Goal: Information Seeking & Learning: Check status

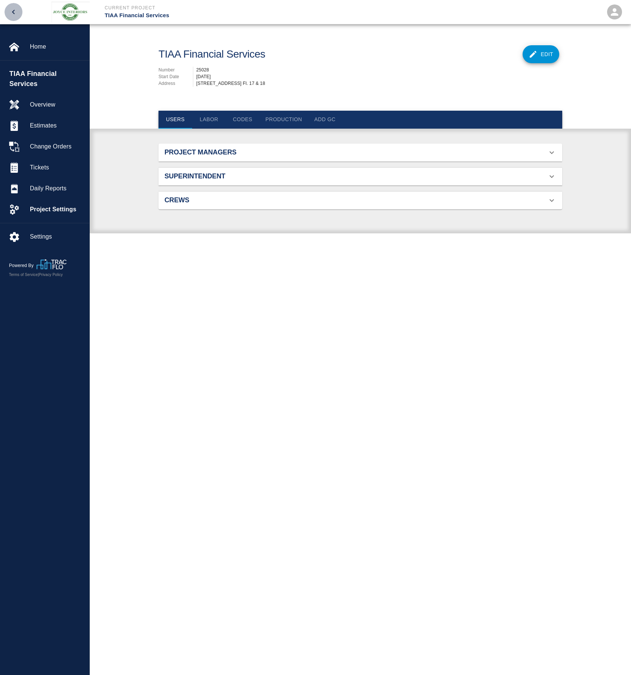
click at [13, 10] on icon "open drawer" at bounding box center [13, 11] width 9 height 9
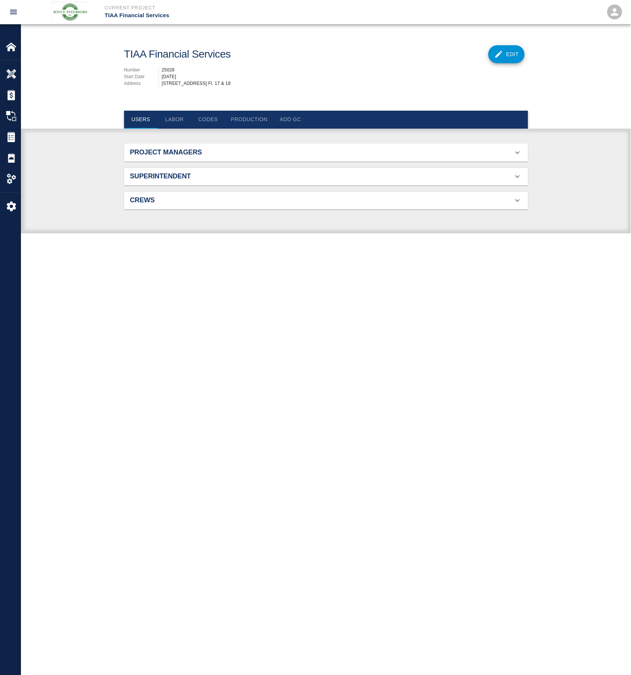
click at [10, 11] on icon "open drawer" at bounding box center [13, 11] width 9 height 9
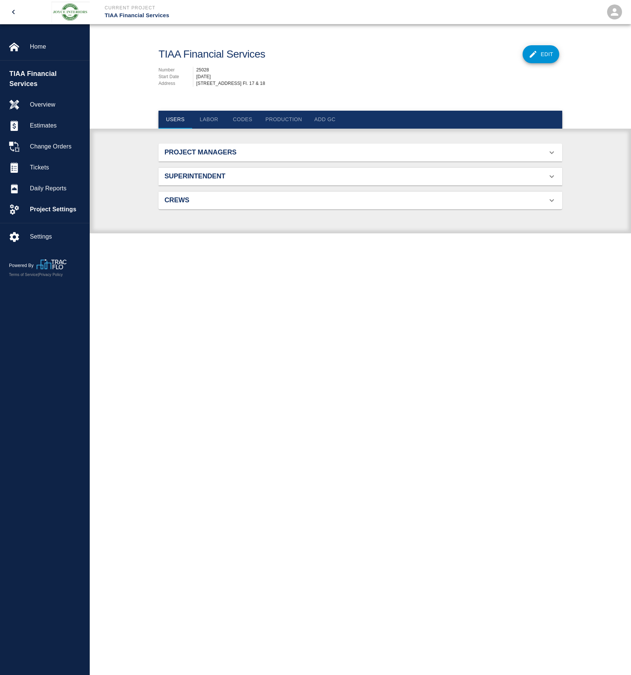
click at [611, 12] on icon "open" at bounding box center [614, 11] width 11 height 11
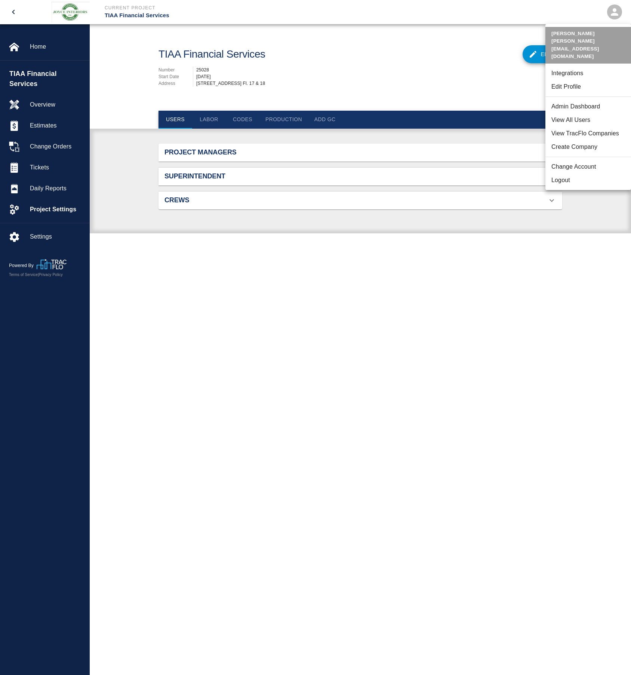
click at [567, 160] on li "Change Account" at bounding box center [588, 166] width 86 height 13
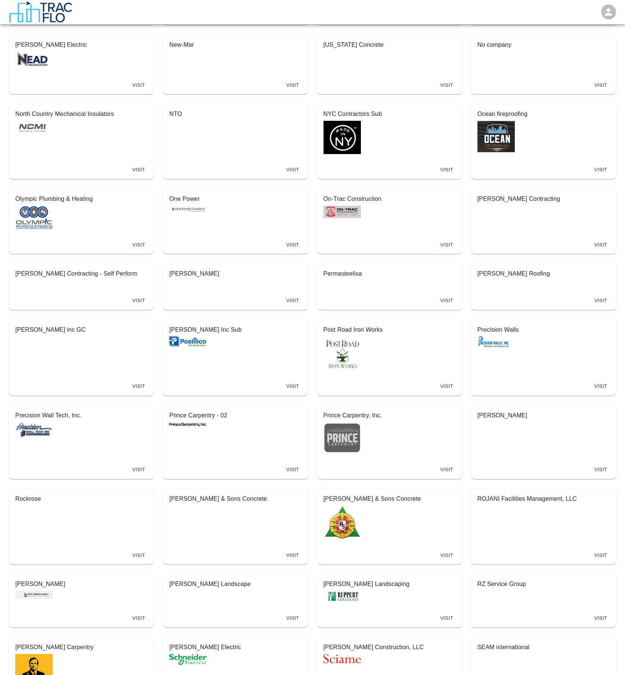
scroll to position [3303, 0]
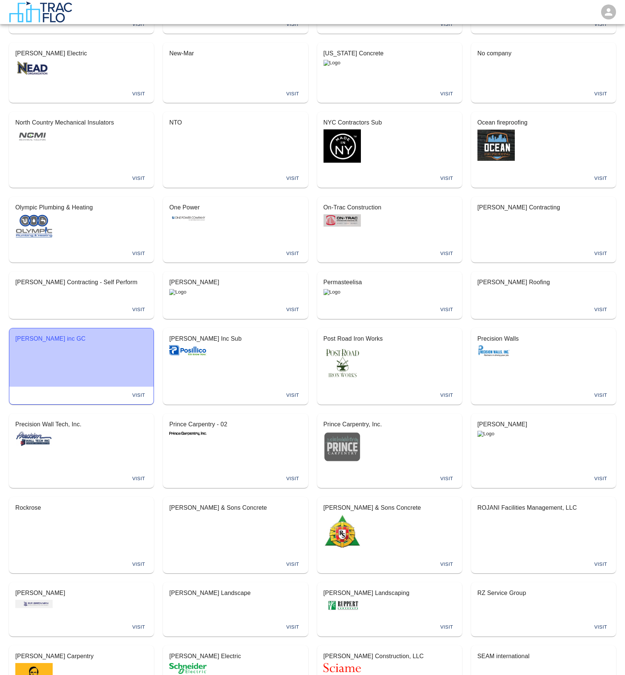
click at [121, 332] on div "[PERSON_NAME] inc GC" at bounding box center [81, 339] width 144 height 23
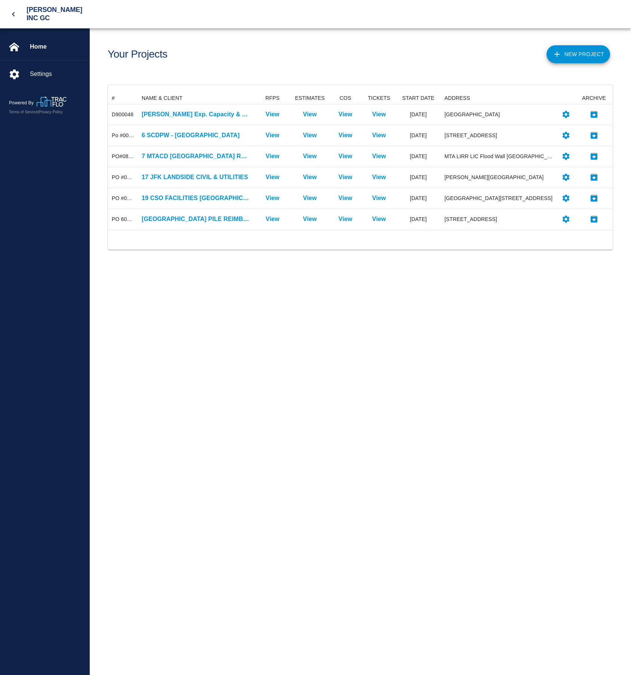
scroll to position [132, 499]
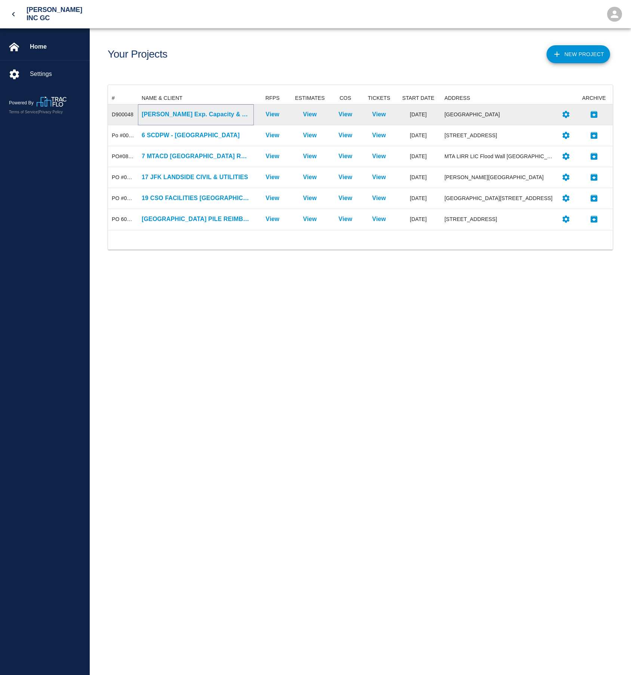
click at [184, 114] on p "[PERSON_NAME] Exp. Capacity & Access Imp. 28001-08" at bounding box center [196, 114] width 108 height 9
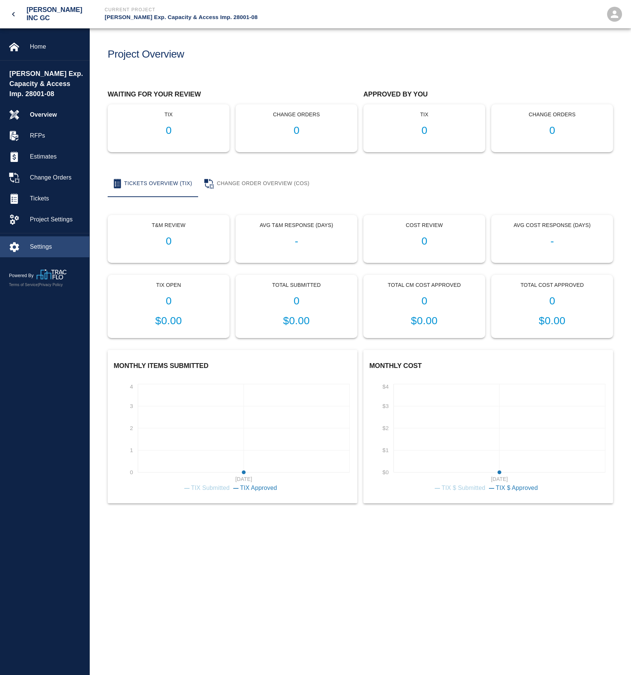
click at [38, 245] on span "Settings" at bounding box center [56, 246] width 53 height 9
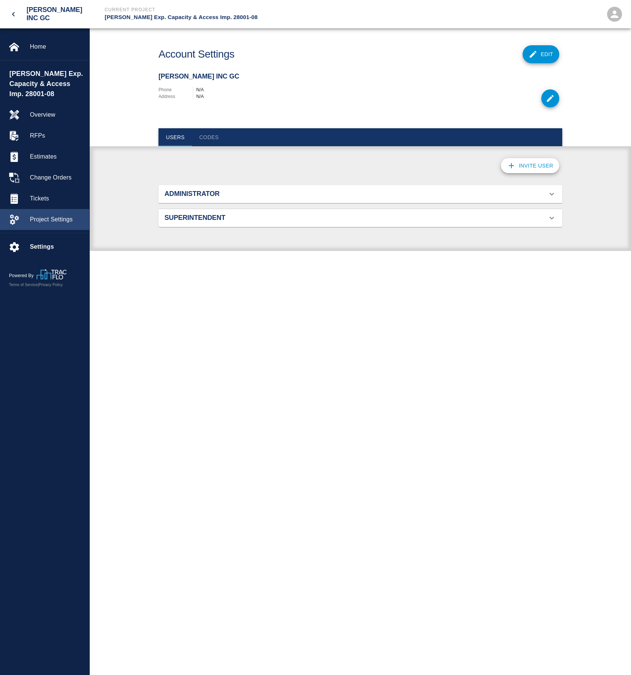
scroll to position [27, 386]
click at [52, 223] on span "Project Settings" at bounding box center [56, 219] width 53 height 9
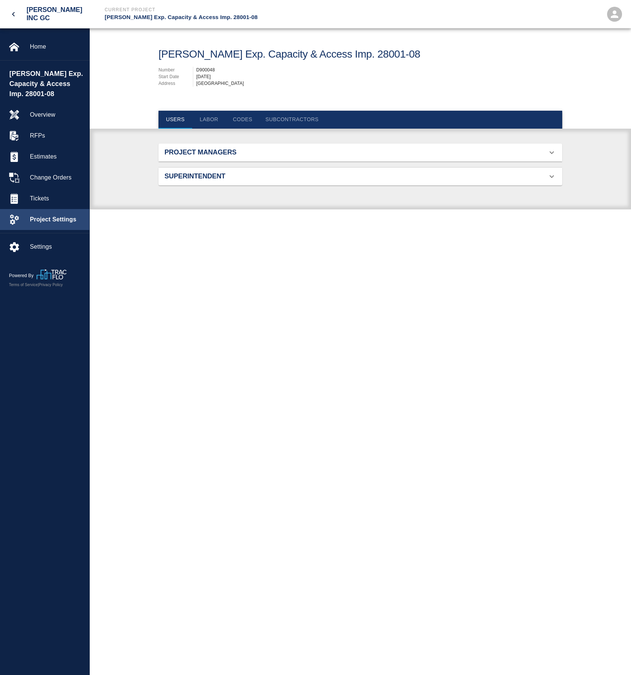
scroll to position [48, 386]
click at [207, 115] on button "Labor" at bounding box center [209, 120] width 34 height 18
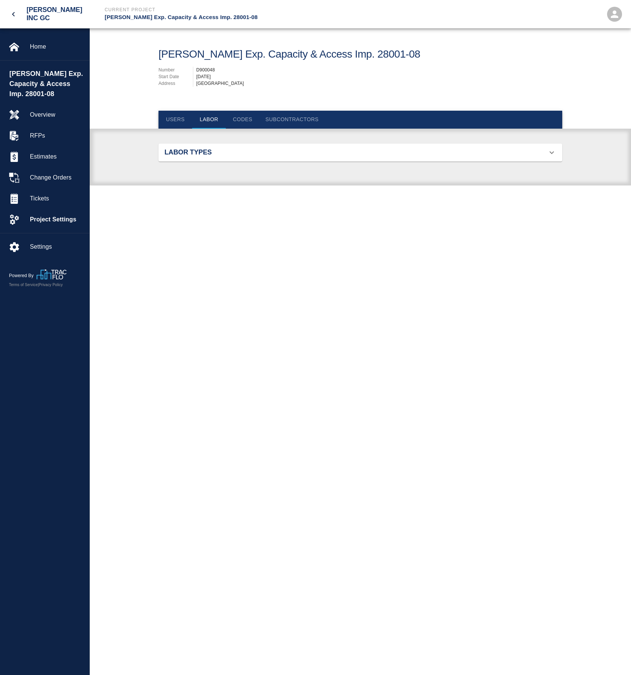
scroll to position [90, 386]
click at [551, 151] on icon at bounding box center [551, 152] width 9 height 9
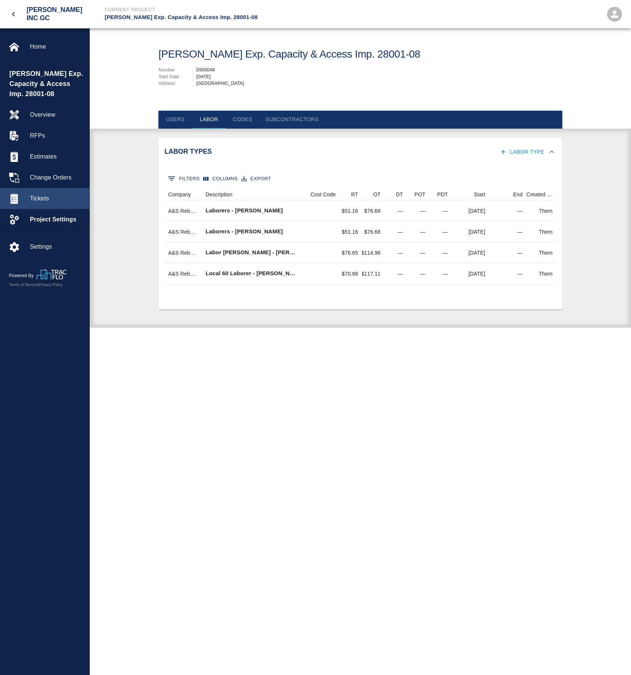
click at [35, 194] on span "Tickets" at bounding box center [56, 198] width 53 height 9
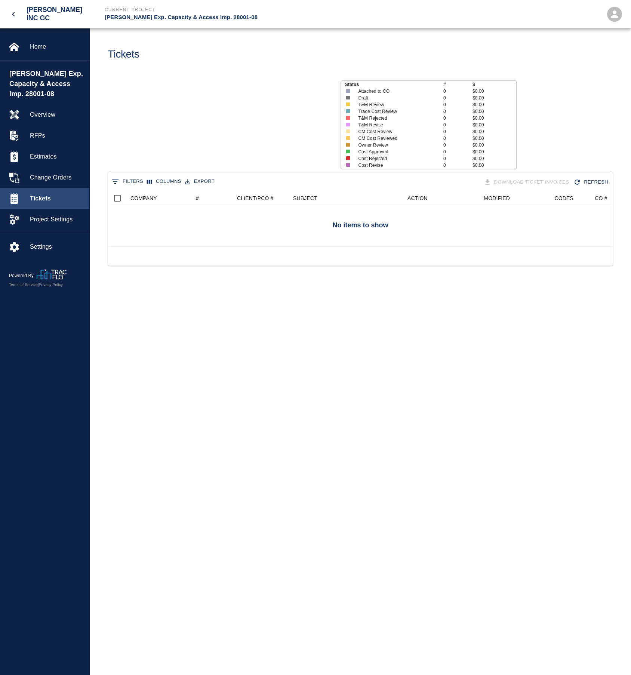
scroll to position [54, 499]
click at [23, 48] on div at bounding box center [19, 46] width 21 height 10
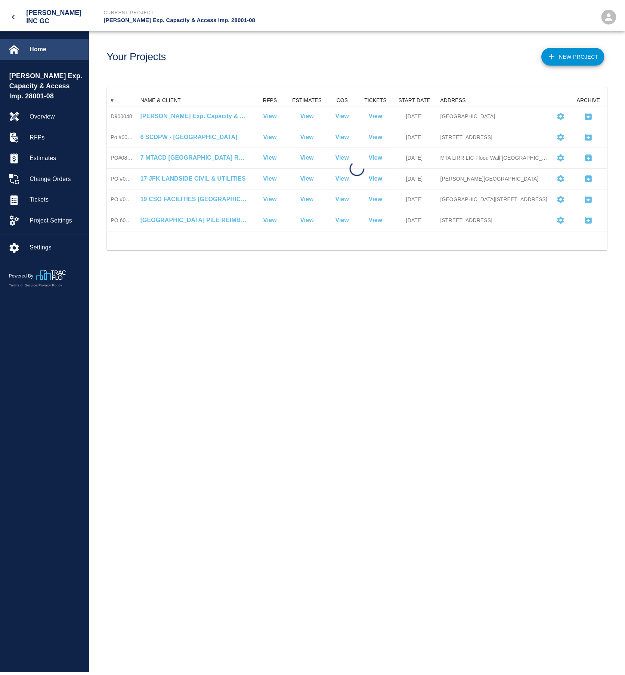
scroll to position [132, 499]
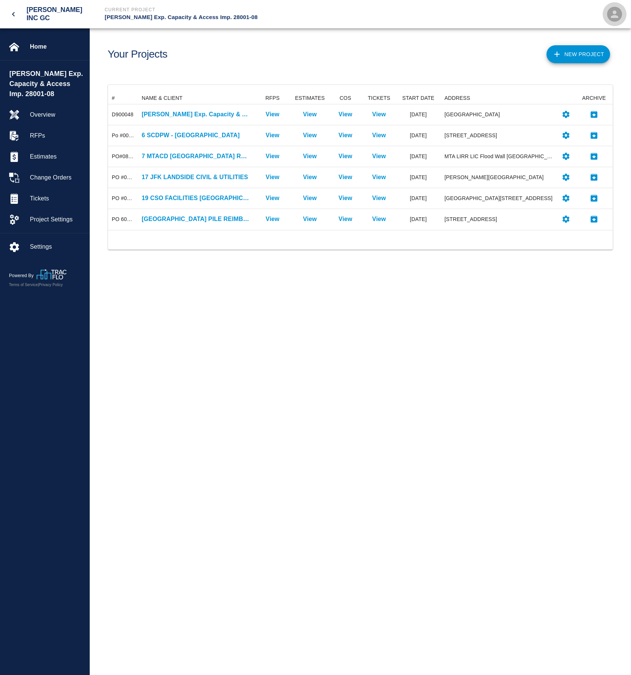
click at [619, 12] on icon "open" at bounding box center [614, 14] width 11 height 11
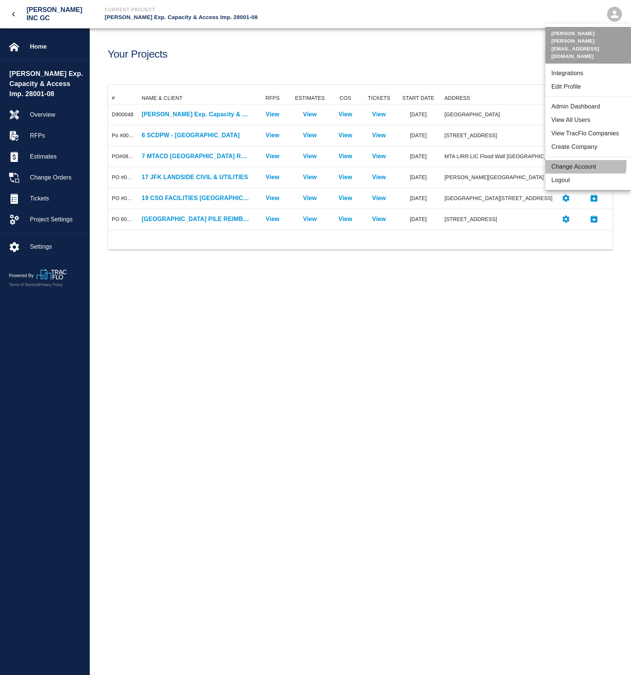
click at [583, 160] on li "Change Account" at bounding box center [588, 166] width 86 height 13
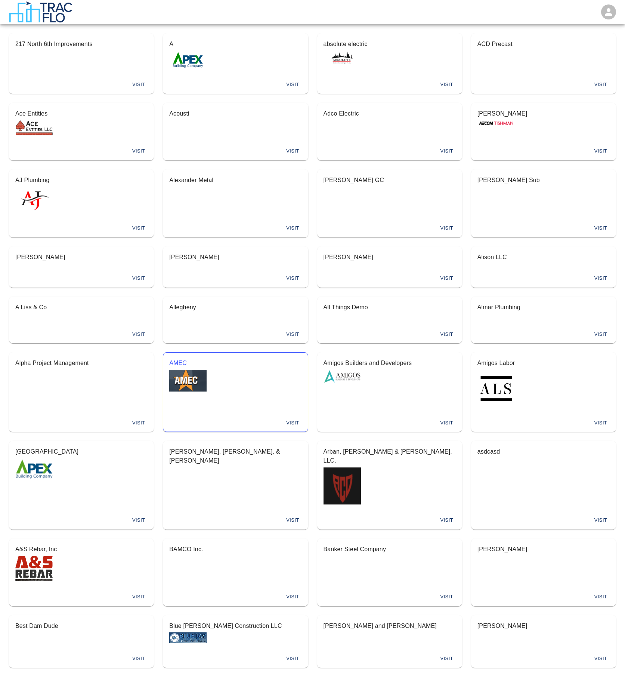
scroll to position [3303, 0]
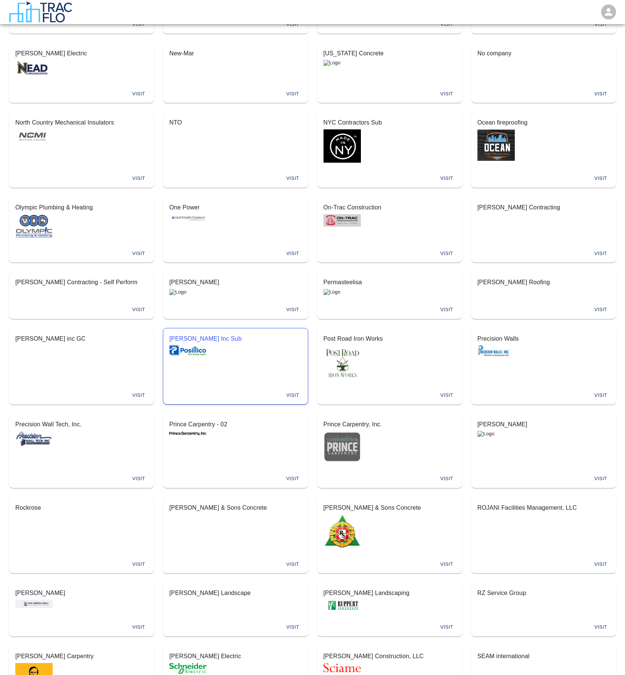
click at [223, 352] on div "[PERSON_NAME] Inc Sub" at bounding box center [235, 345] width 144 height 34
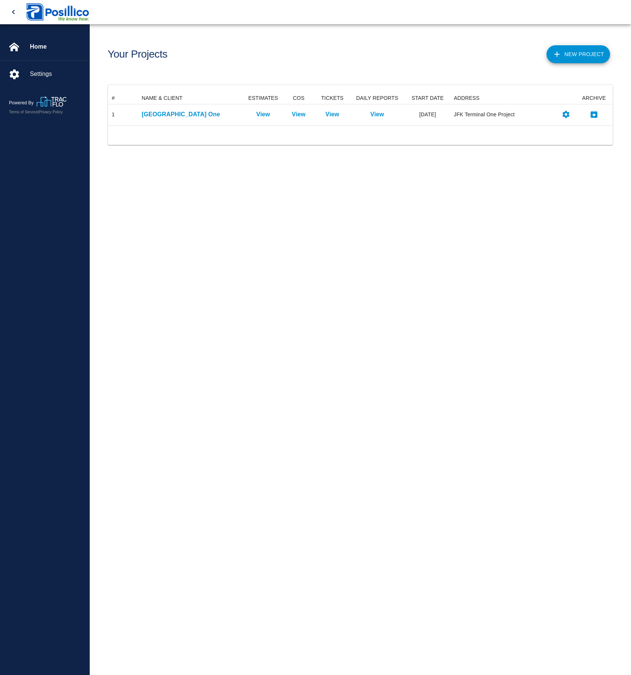
scroll to position [27, 499]
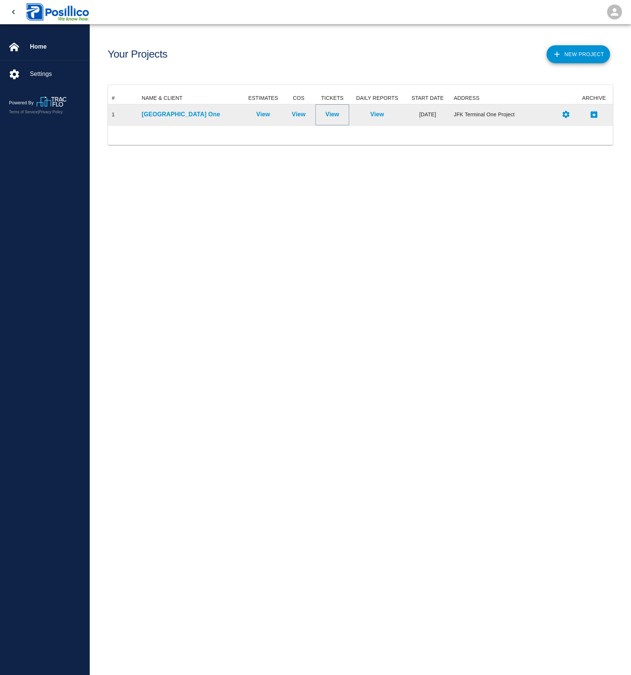
click at [332, 114] on p "View" at bounding box center [333, 114] width 14 height 9
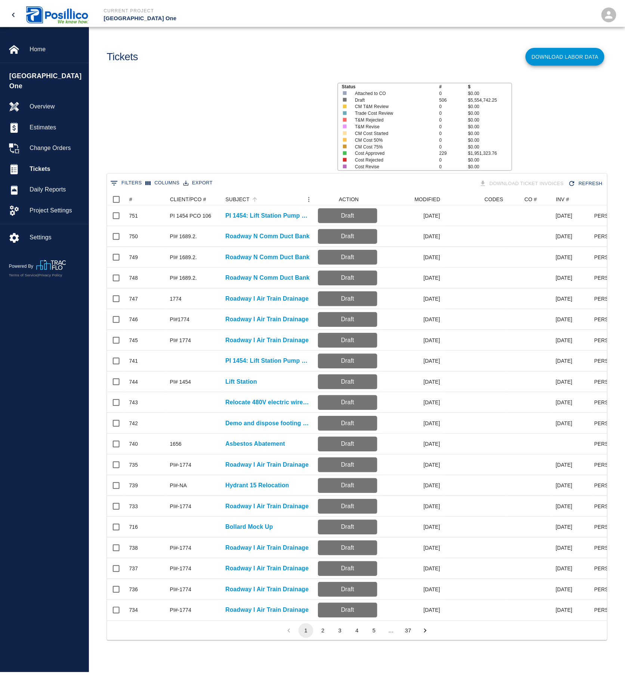
scroll to position [431, 499]
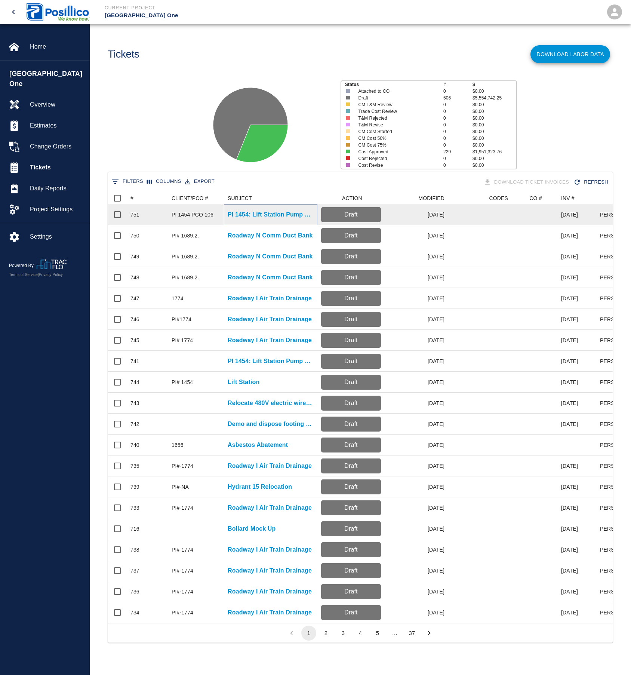
click at [278, 215] on p "PI 1454: Lift Station Pump Replacement" at bounding box center [271, 214] width 86 height 9
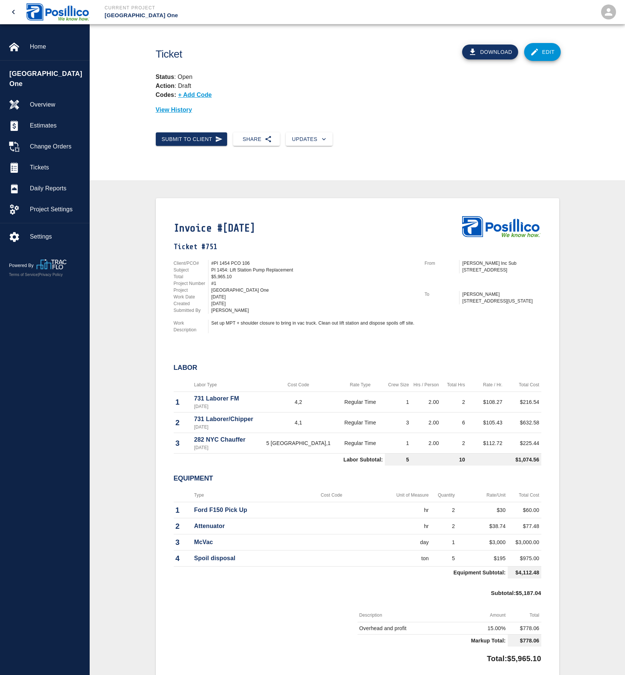
click at [317, 196] on div "Invoice #[DATE] Ticket #751 Client/PCO# #PI 1454 PCO 106 Subject PI 1454: Lift …" at bounding box center [358, 439] width 536 height 519
